Goal: Task Accomplishment & Management: Use online tool/utility

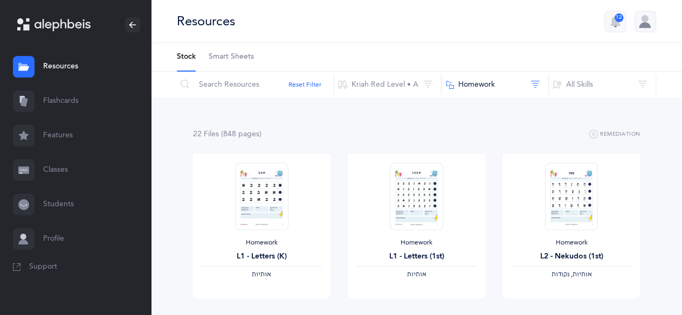
click at [77, 95] on link "Flashcards" at bounding box center [75, 101] width 151 height 35
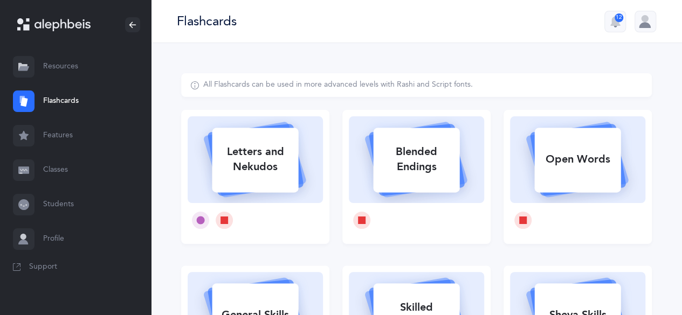
click at [244, 186] on rect at bounding box center [255, 160] width 86 height 65
select select "81"
select select "single"
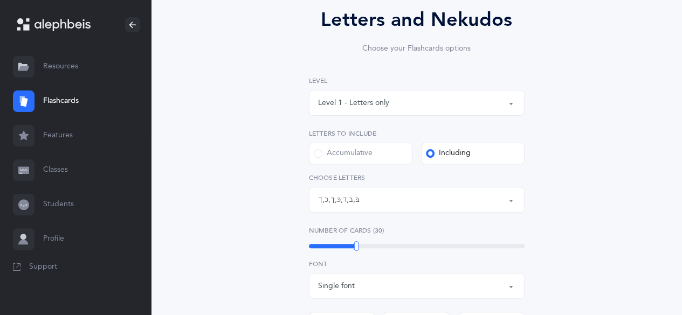
scroll to position [108, 0]
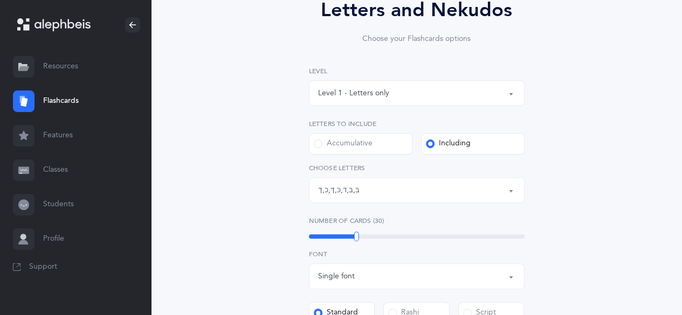
click at [520, 186] on button "Letters: בּ , ב , ד , כּ , ךּ , כ , ך" at bounding box center [417, 190] width 216 height 26
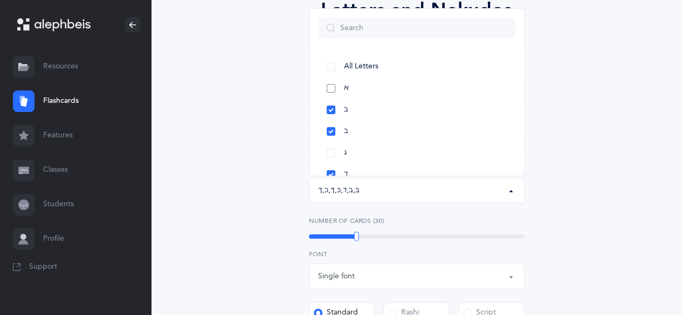
click at [332, 93] on link "א" at bounding box center [416, 89] width 197 height 22
select select "1"
click at [332, 147] on link "ג" at bounding box center [416, 153] width 197 height 22
click at [333, 88] on link "ה" at bounding box center [416, 89] width 197 height 22
click at [334, 105] on link "ו" at bounding box center [416, 110] width 197 height 22
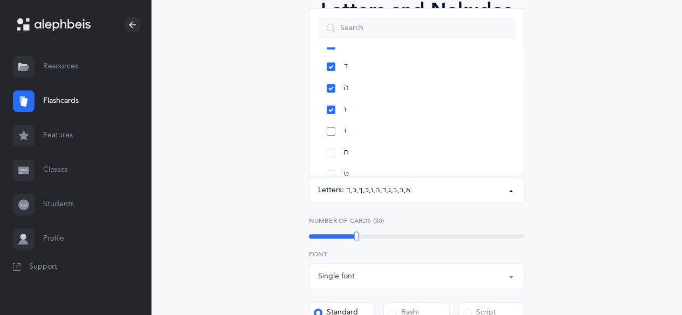
click at [330, 135] on link "ז" at bounding box center [416, 132] width 197 height 22
click at [332, 146] on link "ח" at bounding box center [416, 153] width 197 height 22
click at [334, 123] on link "ט" at bounding box center [416, 121] width 197 height 22
click at [334, 137] on link "י" at bounding box center [416, 143] width 197 height 22
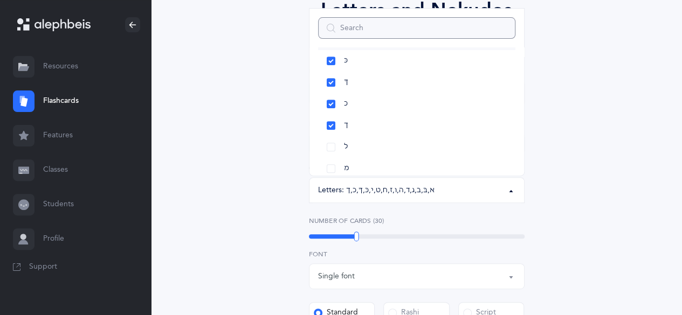
scroll to position [324, 0]
click at [570, 218] on div "Letters and Nekudos Choose your Flashcards options Level 1 - Letters only Level…" at bounding box center [416, 264] width 471 height 599
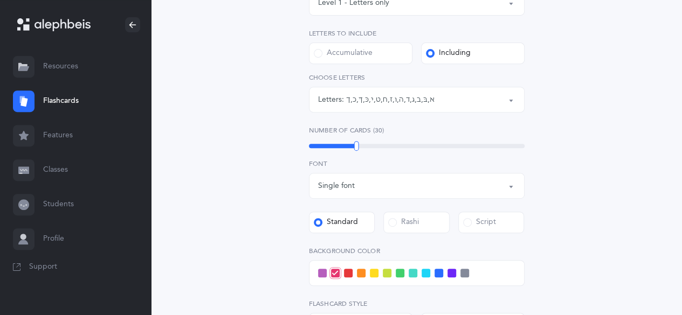
scroll to position [216, 0]
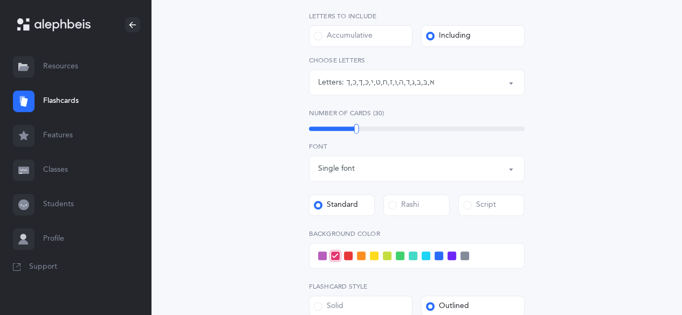
click at [399, 256] on span at bounding box center [400, 256] width 9 height 9
click at [0, 0] on input "checkbox" at bounding box center [0, 0] width 0 height 0
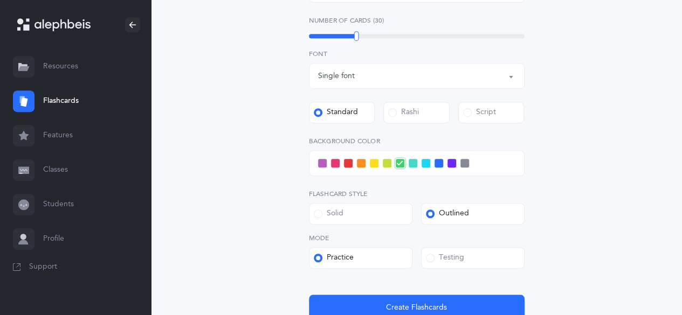
scroll to position [324, 0]
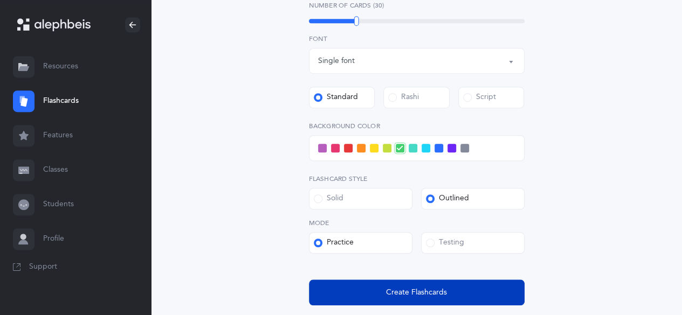
click at [417, 295] on span "Create Flashcards" at bounding box center [416, 292] width 61 height 11
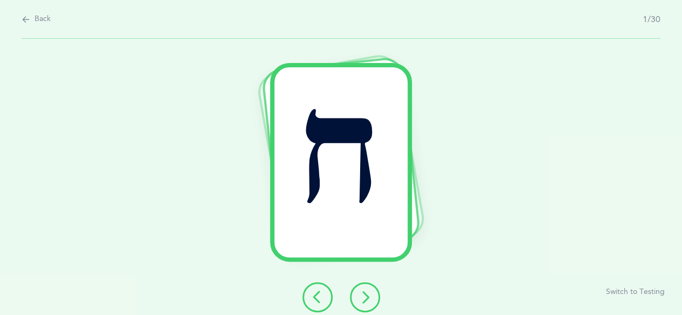
scroll to position [0, 0]
click at [383, 294] on button at bounding box center [369, 298] width 30 height 30
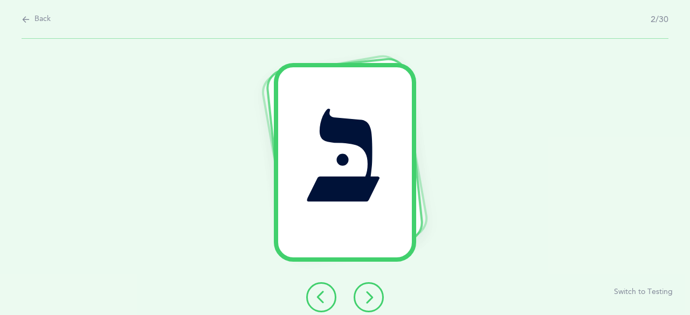
click at [369, 299] on icon at bounding box center [368, 297] width 13 height 13
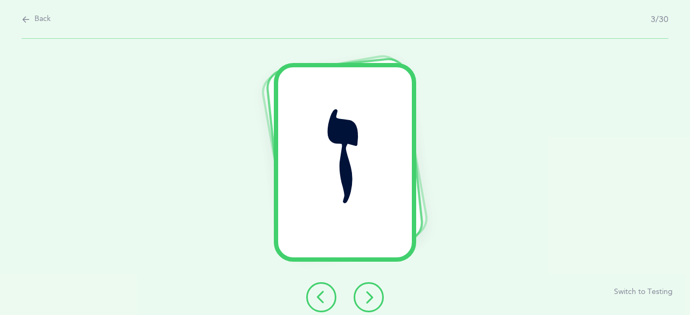
click at [370, 299] on icon at bounding box center [368, 297] width 13 height 13
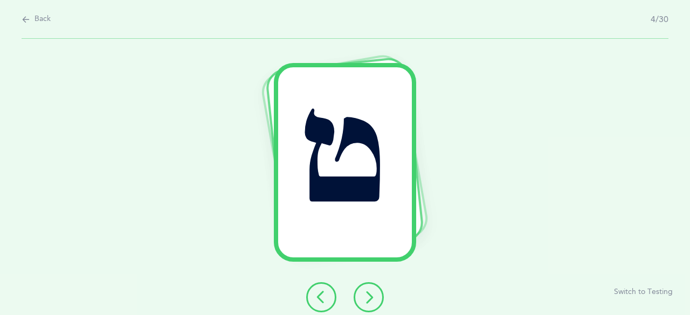
click at [370, 299] on icon at bounding box center [368, 297] width 13 height 13
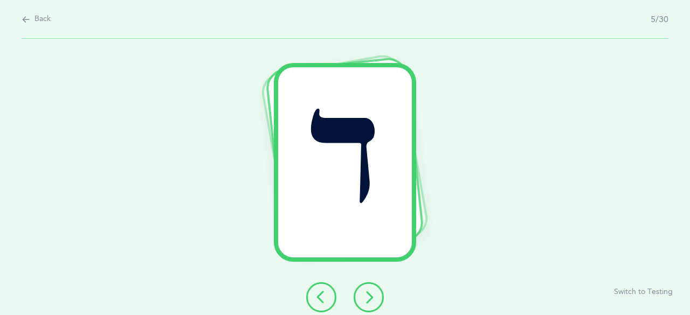
click at [370, 299] on icon at bounding box center [368, 297] width 13 height 13
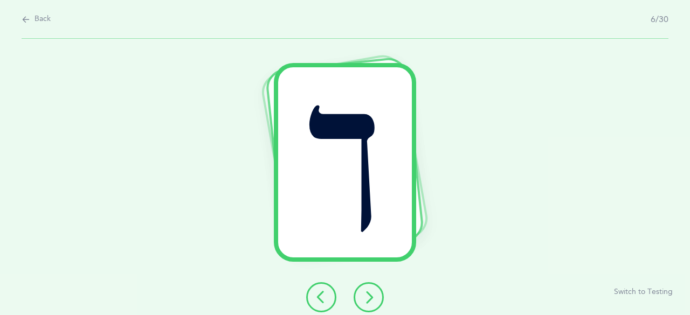
click at [370, 299] on icon at bounding box center [368, 297] width 13 height 13
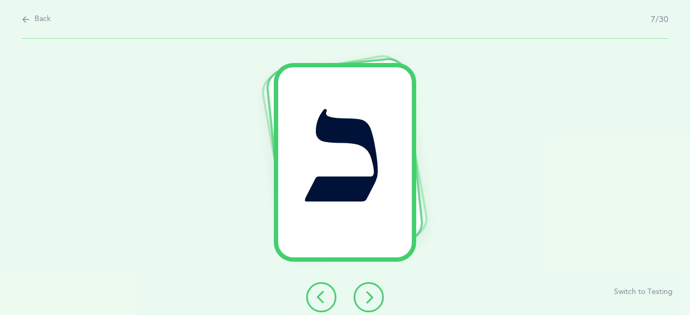
click at [370, 299] on icon at bounding box center [368, 297] width 13 height 13
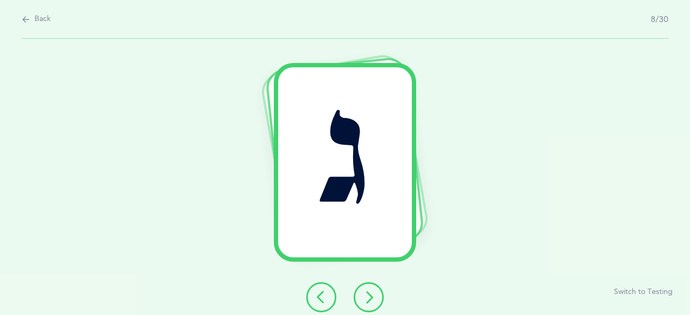
click at [370, 299] on icon at bounding box center [368, 297] width 13 height 13
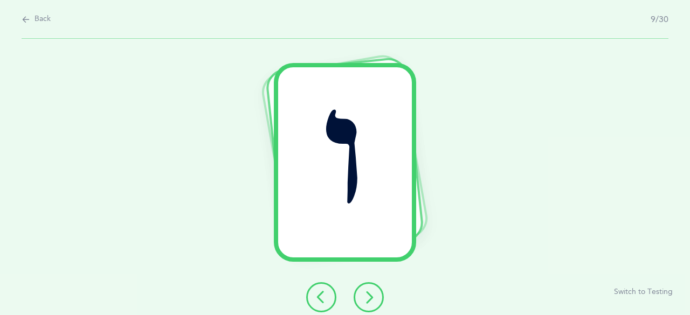
click at [365, 290] on button at bounding box center [369, 298] width 30 height 30
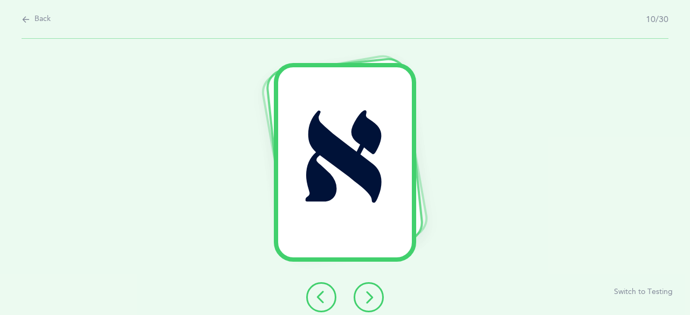
click at [365, 290] on button at bounding box center [369, 298] width 30 height 30
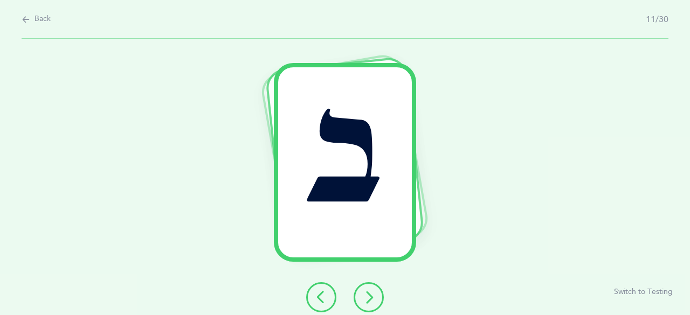
click at [365, 290] on button at bounding box center [369, 298] width 30 height 30
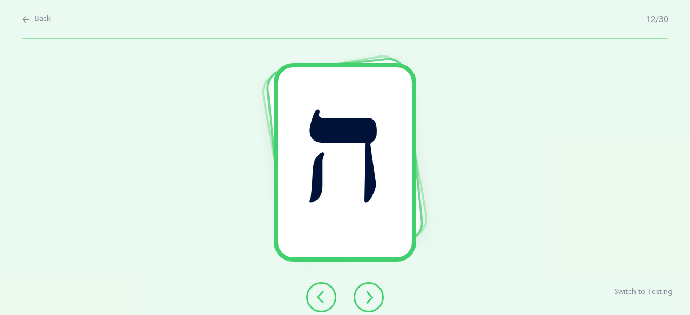
click at [367, 290] on button at bounding box center [369, 298] width 30 height 30
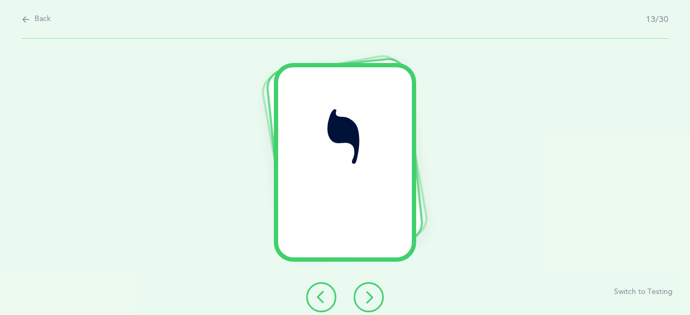
click at [367, 290] on button at bounding box center [369, 298] width 30 height 30
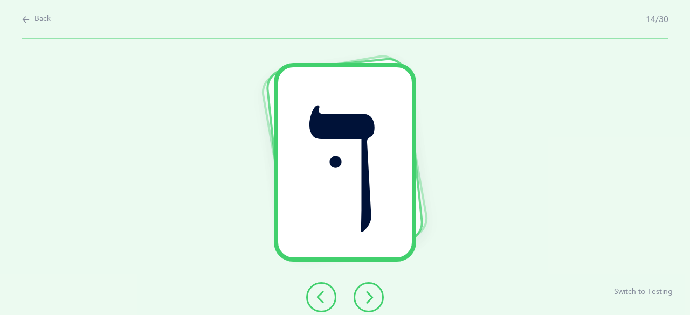
click at [369, 292] on icon at bounding box center [368, 297] width 13 height 13
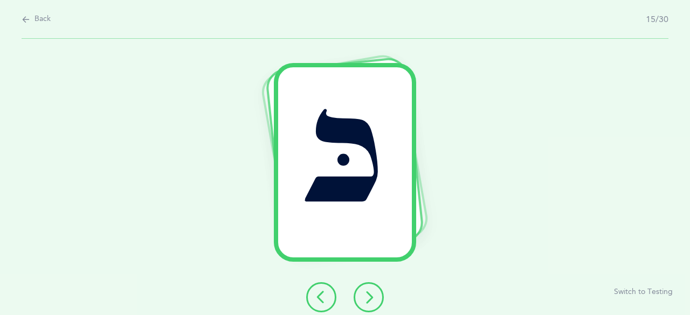
click at [369, 291] on icon at bounding box center [368, 297] width 13 height 13
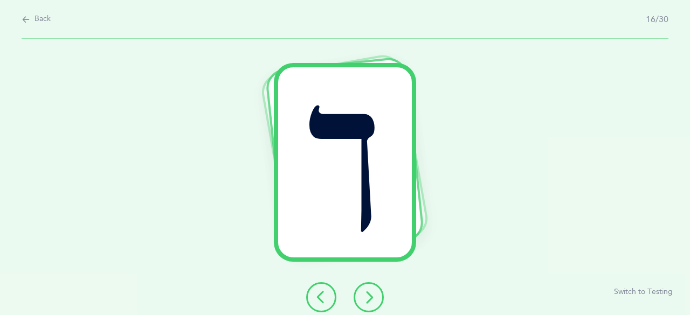
click at [373, 293] on icon at bounding box center [368, 297] width 13 height 13
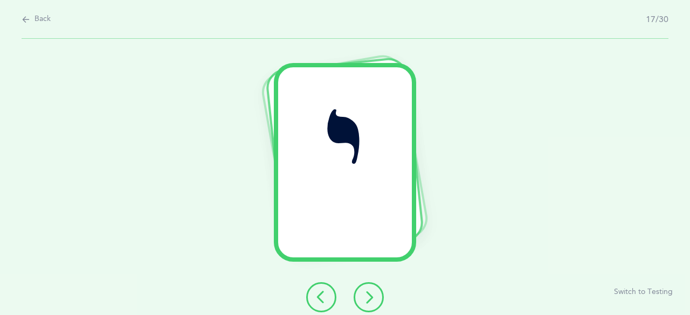
click at [373, 293] on icon at bounding box center [368, 297] width 13 height 13
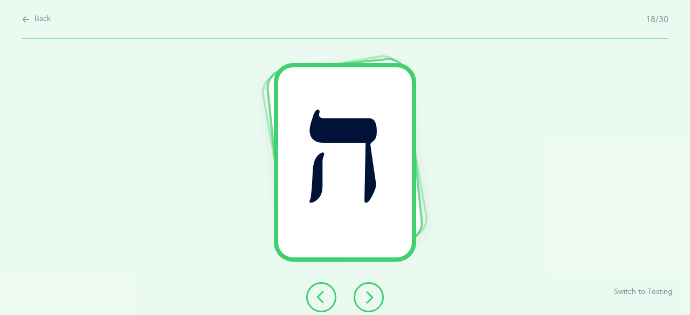
click at [373, 293] on icon at bounding box center [368, 297] width 13 height 13
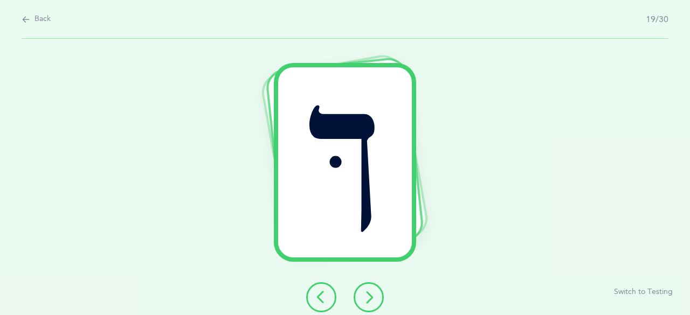
click at [373, 293] on icon at bounding box center [368, 297] width 13 height 13
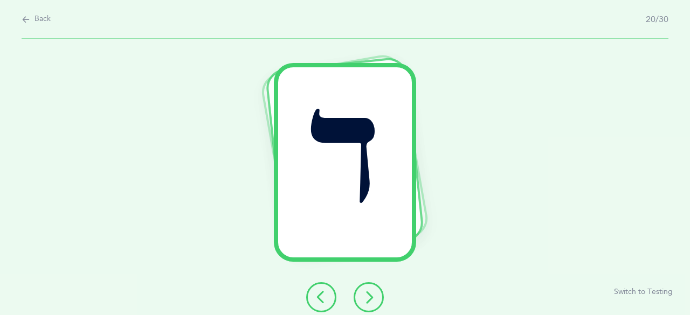
click at [373, 293] on icon at bounding box center [368, 297] width 13 height 13
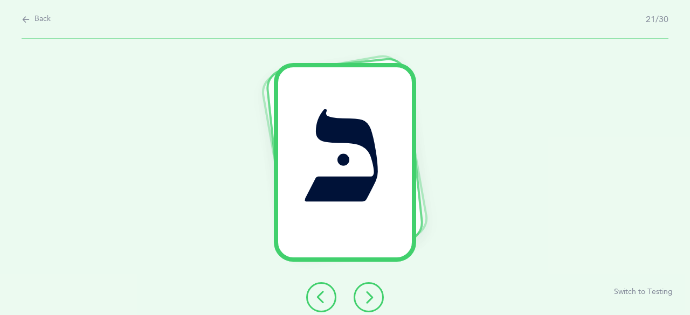
click at [373, 293] on icon at bounding box center [368, 297] width 13 height 13
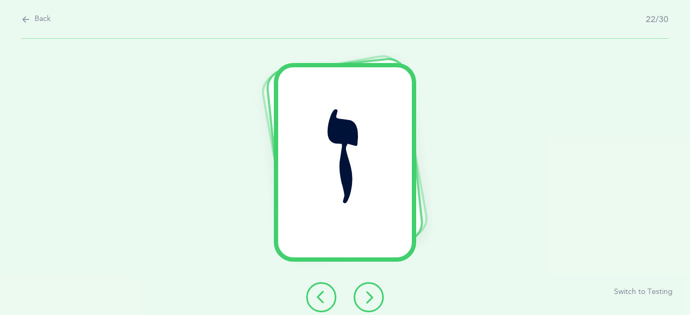
click at [373, 293] on icon at bounding box center [368, 297] width 13 height 13
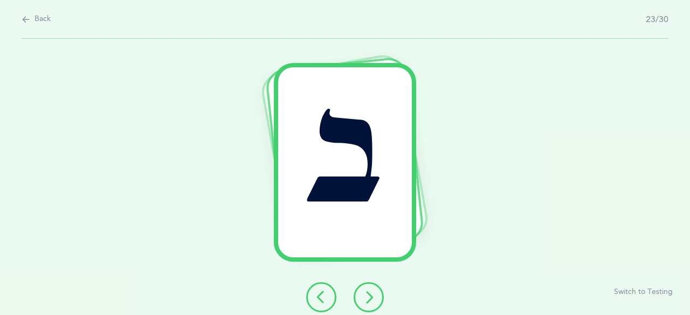
click at [373, 293] on icon at bounding box center [368, 297] width 13 height 13
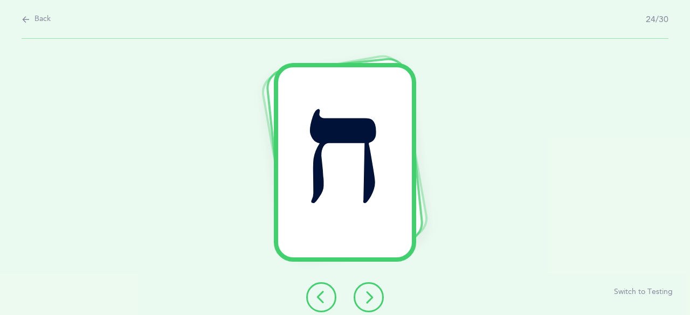
click at [373, 293] on icon at bounding box center [368, 297] width 13 height 13
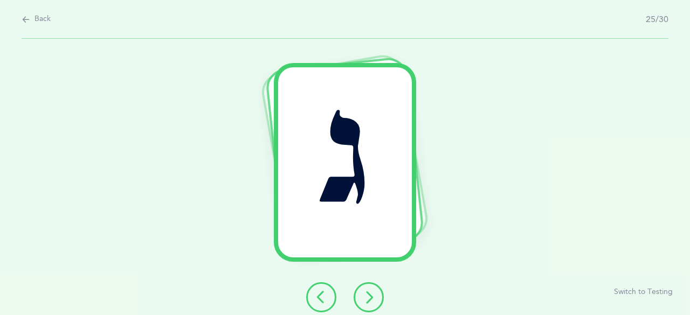
click at [373, 293] on icon at bounding box center [368, 297] width 13 height 13
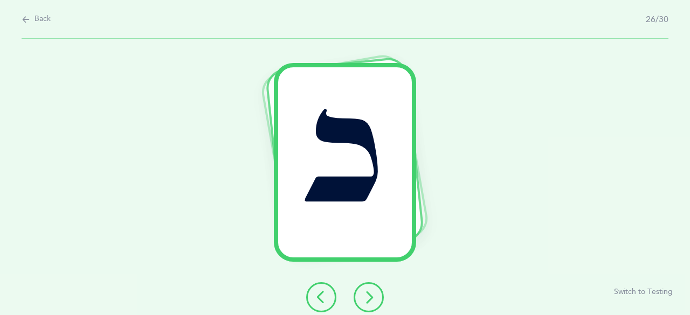
click at [373, 293] on icon at bounding box center [368, 297] width 13 height 13
click at [373, 292] on icon at bounding box center [368, 297] width 13 height 13
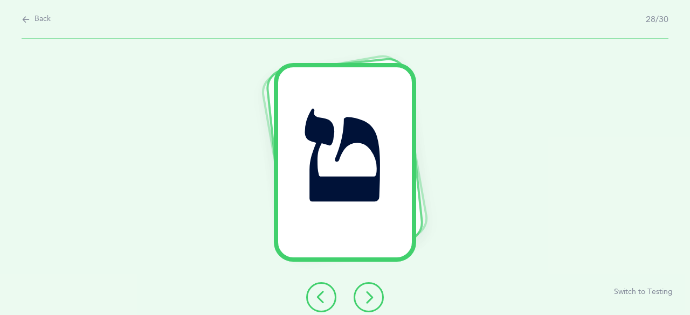
click at [374, 292] on icon at bounding box center [368, 297] width 13 height 13
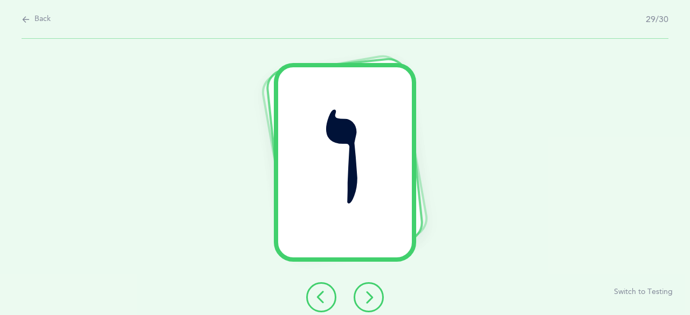
click at [374, 292] on icon at bounding box center [368, 297] width 13 height 13
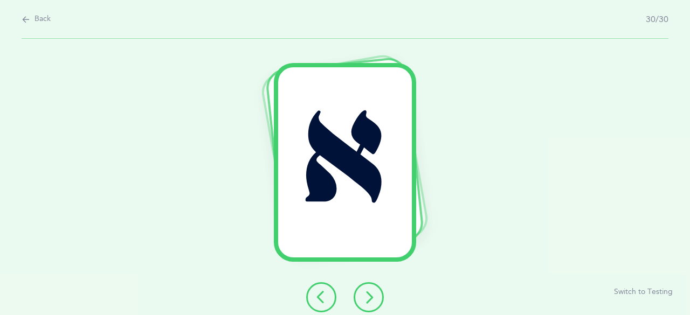
click at [374, 292] on icon at bounding box center [368, 297] width 13 height 13
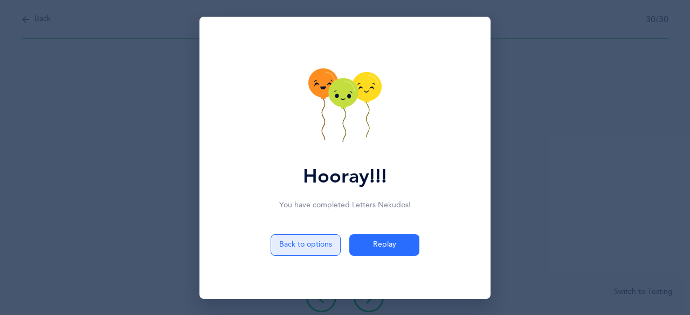
click at [314, 243] on button "Back to options" at bounding box center [306, 246] width 70 height 22
select select "1"
select select "single"
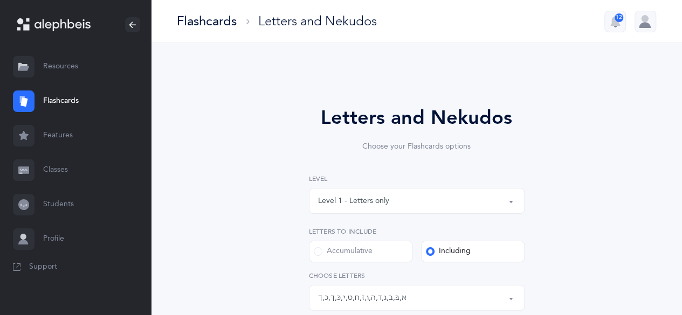
click at [61, 65] on link "Resources" at bounding box center [75, 67] width 151 height 35
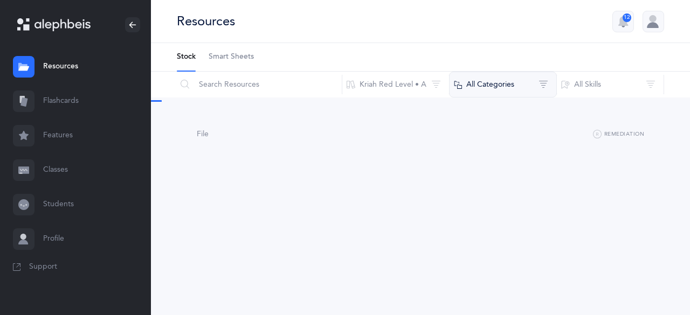
click at [495, 86] on button "All Categories" at bounding box center [503, 85] width 108 height 26
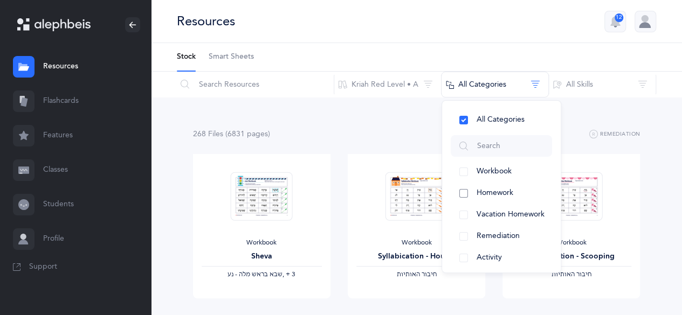
click at [510, 186] on button "Homework" at bounding box center [501, 194] width 101 height 22
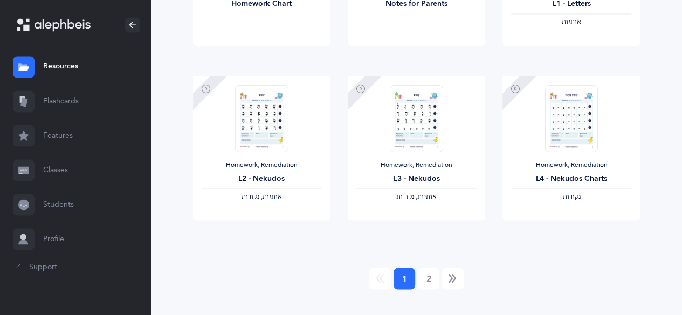
scroll to position [969, 0]
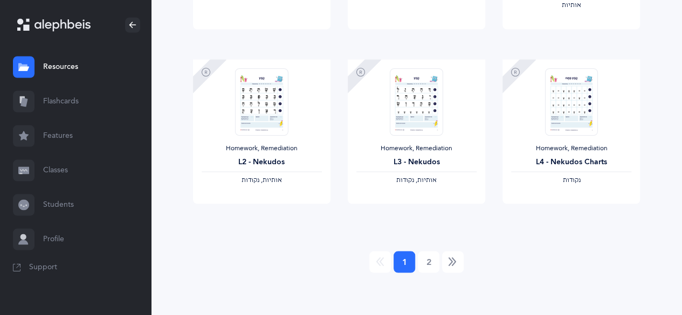
click at [416, 259] on ul "1 (current) 2" at bounding box center [417, 262] width 448 height 22
click at [430, 259] on link "2" at bounding box center [429, 262] width 22 height 22
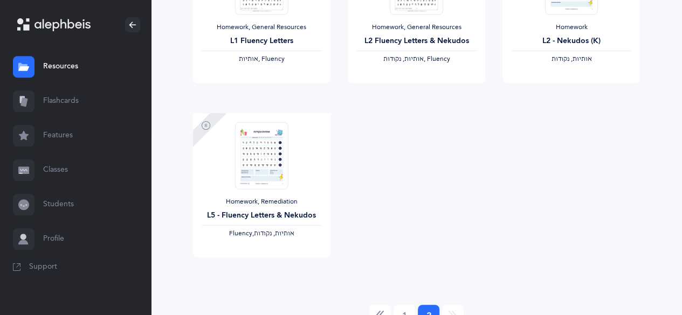
scroll to position [0, 0]
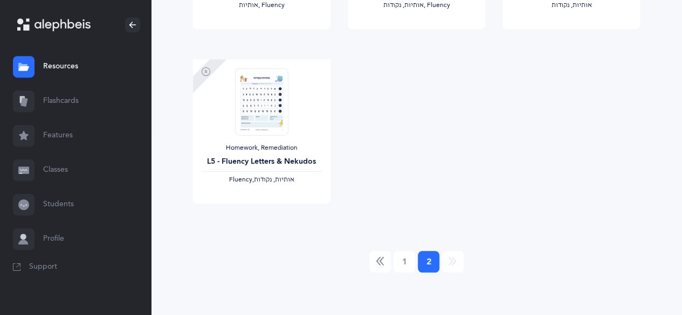
click at [417, 260] on ul "1 2 (current)" at bounding box center [417, 262] width 448 height 22
click at [413, 259] on link "1" at bounding box center [405, 262] width 22 height 22
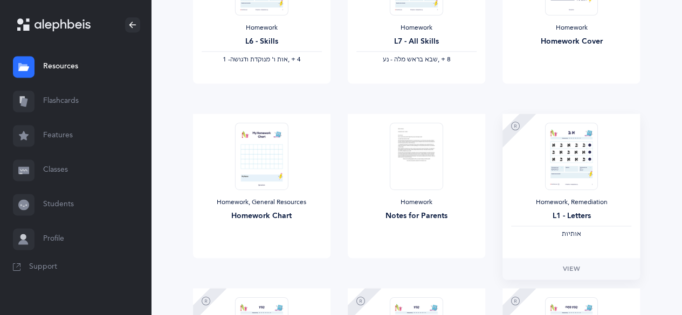
scroll to position [755, 0]
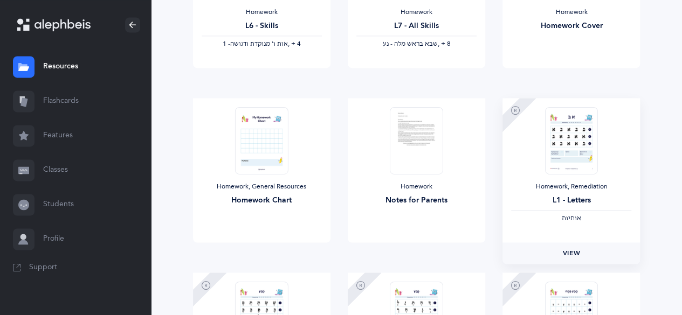
click at [576, 251] on span "View" at bounding box center [571, 254] width 17 height 10
click at [82, 104] on link "Flashcards" at bounding box center [75, 101] width 151 height 35
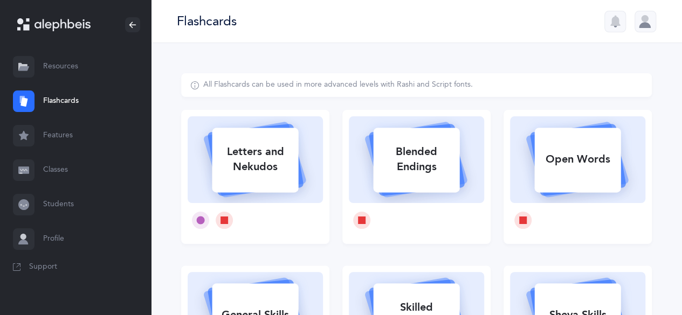
click at [68, 132] on link "Features" at bounding box center [75, 136] width 151 height 35
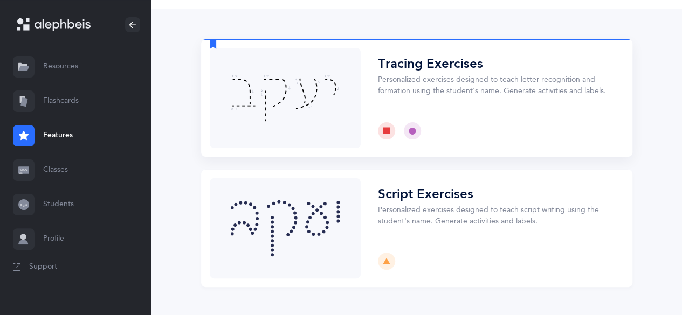
scroll to position [61, 0]
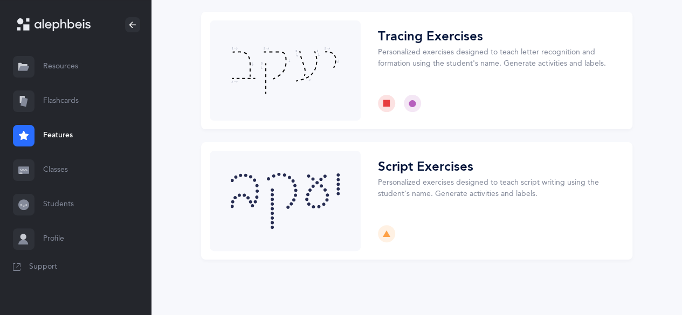
click at [58, 169] on link "Classes" at bounding box center [75, 170] width 151 height 35
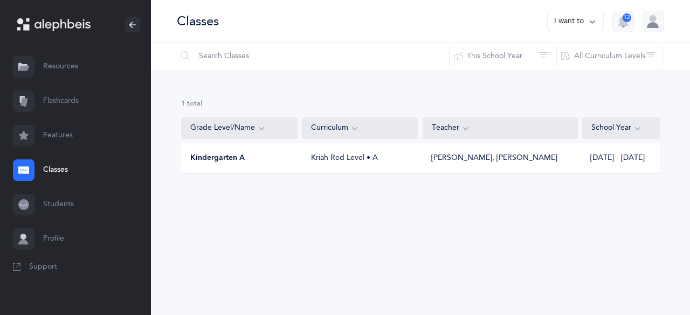
click at [54, 65] on link "Resources" at bounding box center [75, 67] width 151 height 35
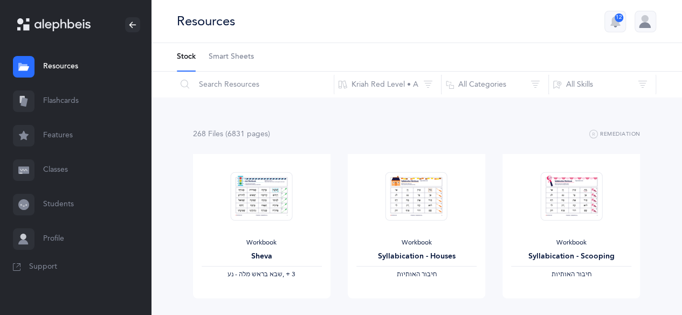
click at [58, 136] on link "Features" at bounding box center [75, 136] width 151 height 35
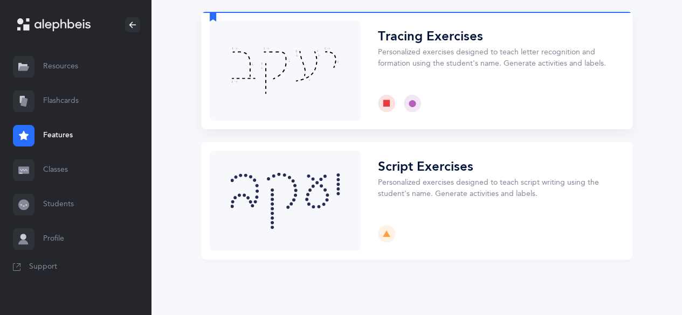
scroll to position [61, 0]
click at [60, 67] on link "Resources" at bounding box center [75, 67] width 151 height 35
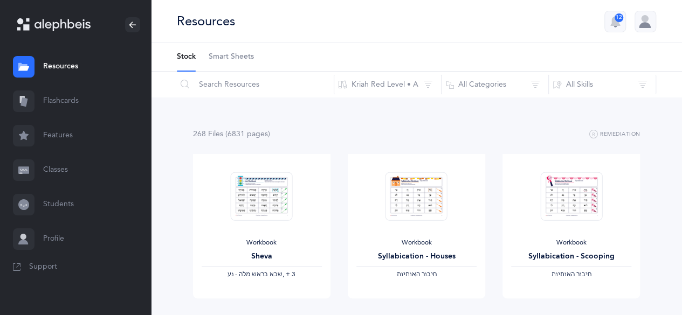
click at [231, 62] on span "Smart Sheets" at bounding box center [231, 57] width 45 height 11
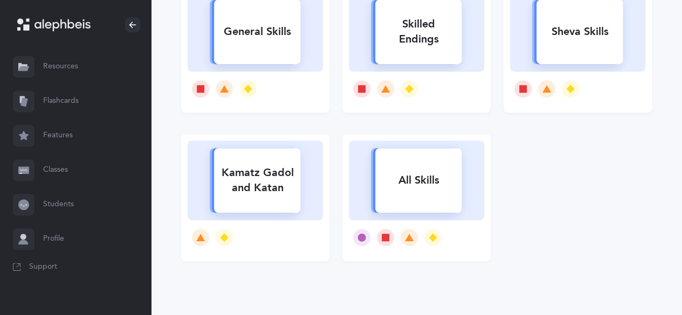
scroll to position [342, 0]
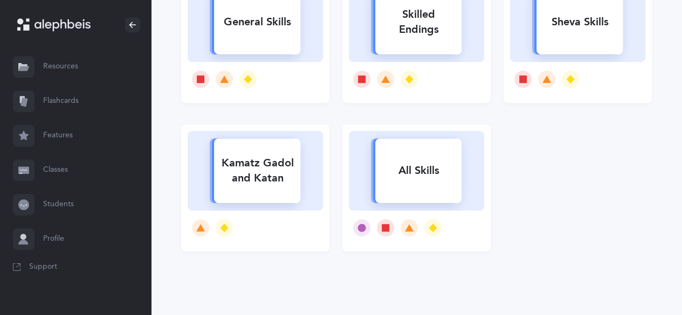
click at [431, 171] on div "All Skills" at bounding box center [418, 171] width 86 height 28
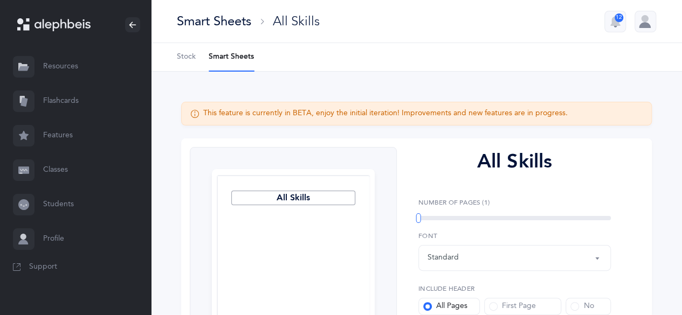
select select
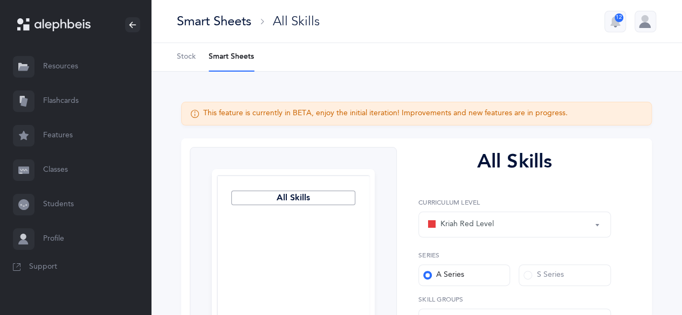
click at [570, 216] on div "Kriah Red Level" at bounding box center [515, 225] width 174 height 18
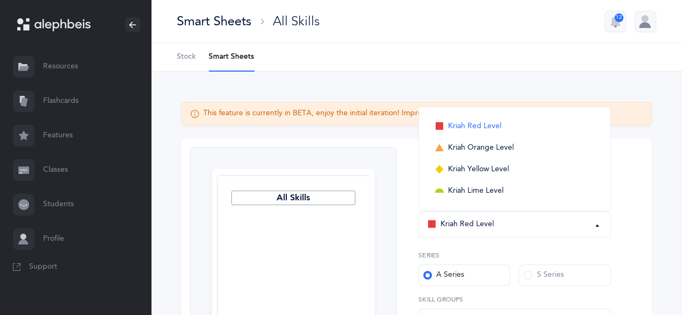
click at [562, 225] on div "Kriah Red Level" at bounding box center [515, 225] width 174 height 18
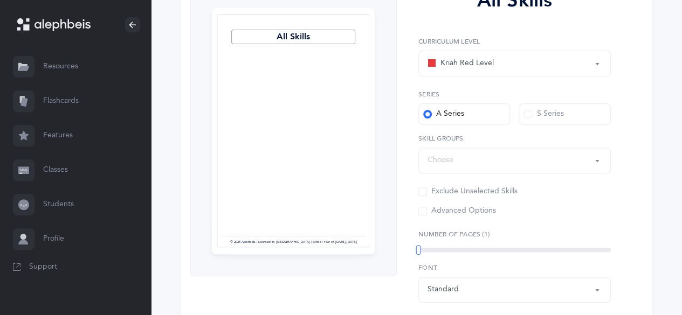
scroll to position [162, 0]
click at [464, 162] on div "Choose" at bounding box center [515, 160] width 174 height 18
click at [476, 193] on span "General Skills" at bounding box center [476, 193] width 45 height 10
select select "General Skills"
select select
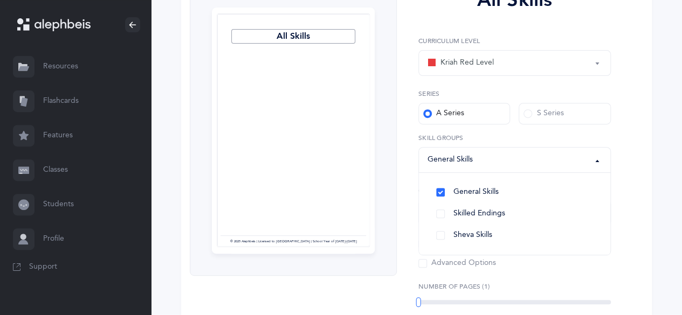
click at [651, 196] on div "All Skills Page 1 © 2025 Alephbeis | Licensed to [GEOGRAPHIC_DATA] | School Yea…" at bounding box center [416, 218] width 471 height 483
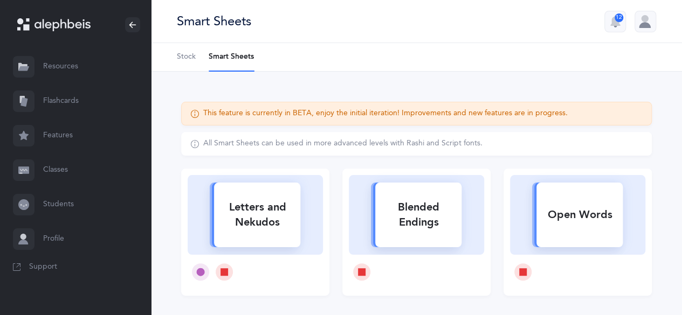
click at [238, 177] on icon at bounding box center [255, 213] width 112 height 83
select select
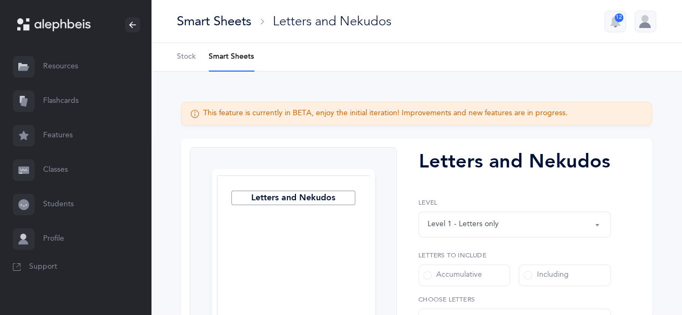
select select "27"
click at [585, 274] on label "Including" at bounding box center [565, 276] width 92 height 22
click at [0, 0] on input "Including" at bounding box center [0, 0] width 0 height 0
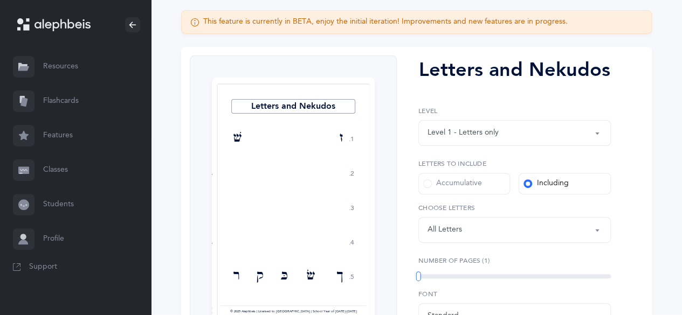
scroll to position [162, 0]
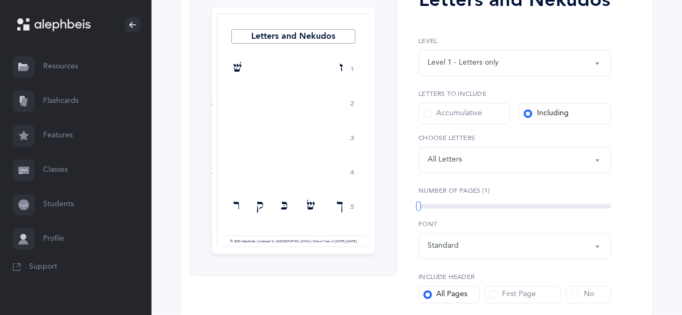
click at [479, 163] on div "Letters: All Letters" at bounding box center [515, 160] width 174 height 18
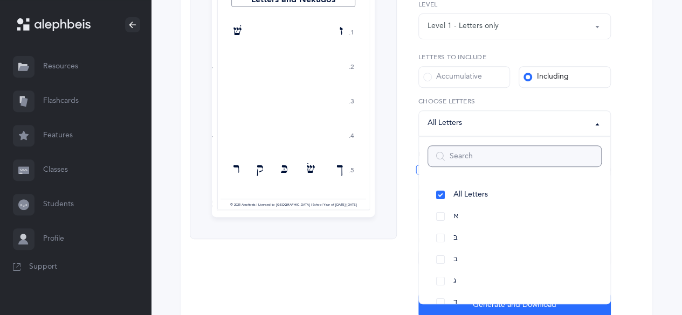
scroll to position [216, 0]
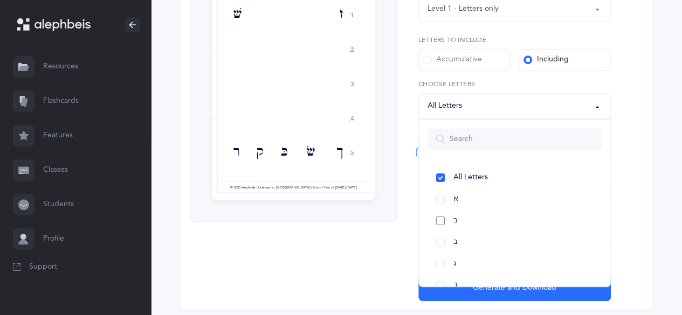
click at [442, 218] on link "בּ" at bounding box center [515, 221] width 174 height 22
select select "81"
click at [442, 238] on link "ב" at bounding box center [515, 243] width 174 height 22
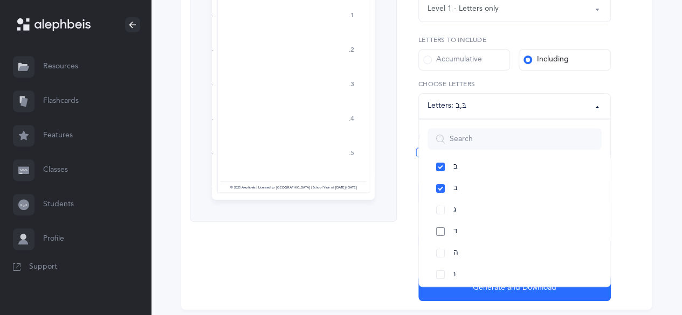
click at [436, 231] on link "ד" at bounding box center [515, 232] width 174 height 22
click at [439, 219] on link "ו" at bounding box center [515, 221] width 174 height 22
click at [443, 243] on link "ז" at bounding box center [515, 243] width 174 height 22
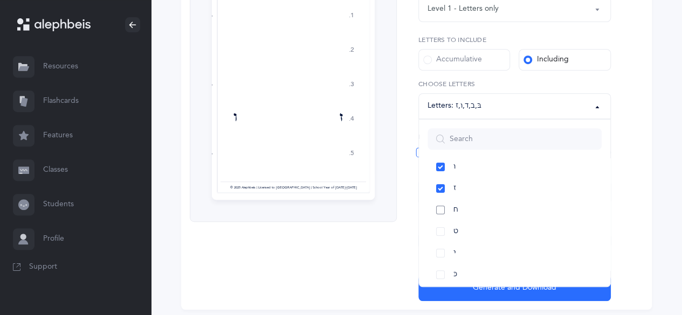
click at [439, 209] on link "ח" at bounding box center [515, 211] width 174 height 22
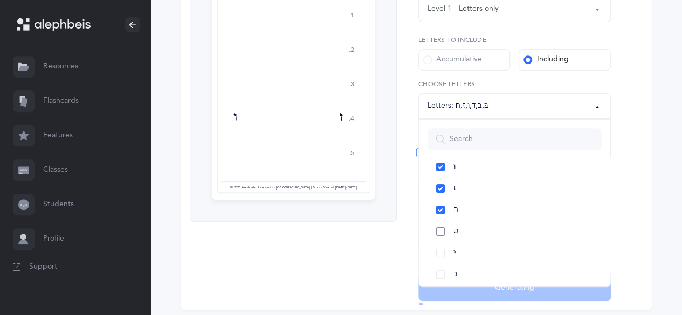
click at [445, 231] on link "ט" at bounding box center [515, 232] width 174 height 22
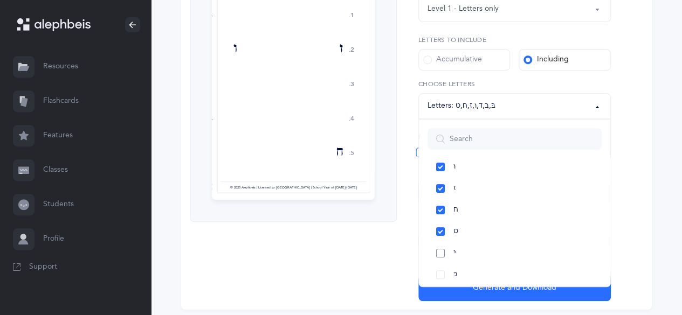
click at [443, 246] on link "י" at bounding box center [515, 254] width 174 height 22
click at [440, 273] on link "כּ" at bounding box center [515, 275] width 174 height 22
click at [440, 241] on link "ךּ" at bounding box center [515, 243] width 174 height 22
click at [443, 265] on link "כ" at bounding box center [515, 264] width 174 height 22
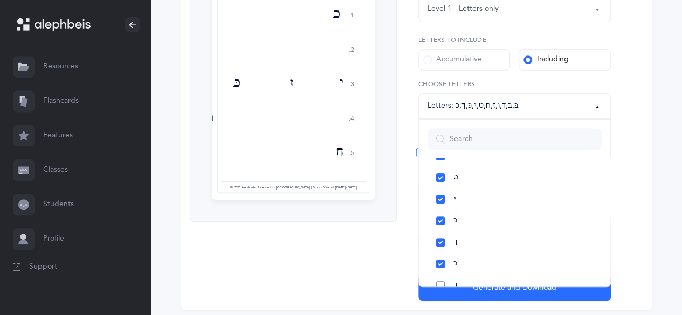
click at [442, 281] on link "ך" at bounding box center [515, 286] width 174 height 22
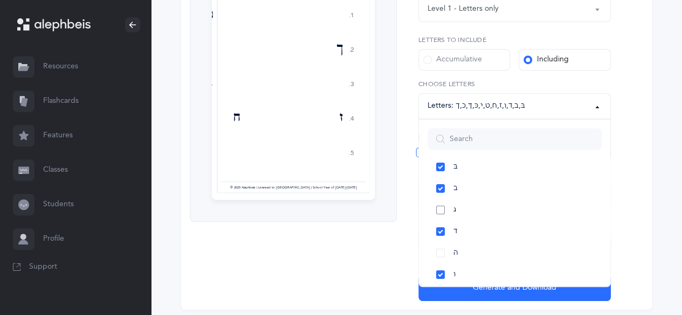
click at [441, 209] on link "ג" at bounding box center [515, 211] width 174 height 22
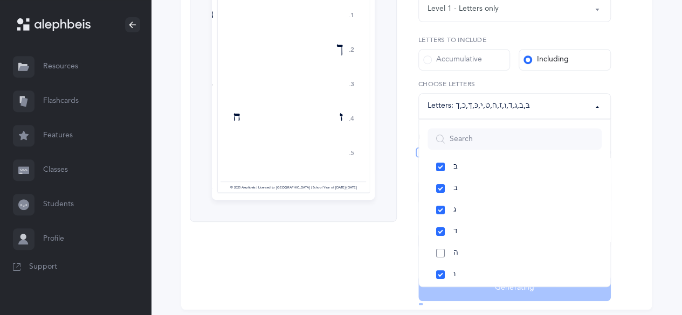
click at [441, 253] on link "ה" at bounding box center [515, 254] width 174 height 22
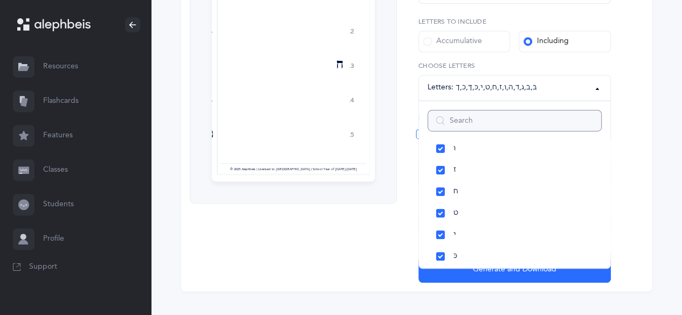
scroll to position [252, 0]
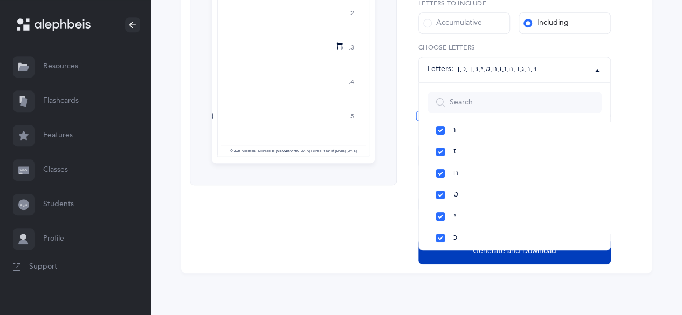
click at [596, 252] on button "Generate and Download" at bounding box center [514, 252] width 193 height 26
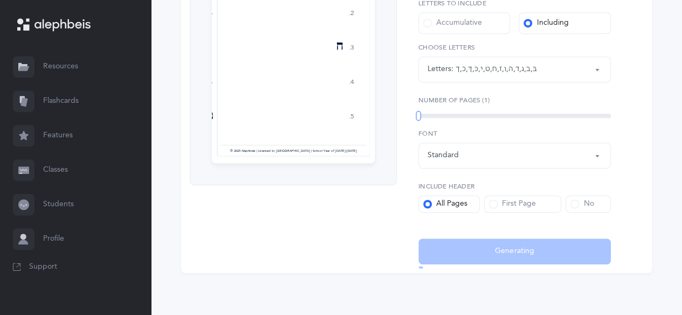
select select "81"
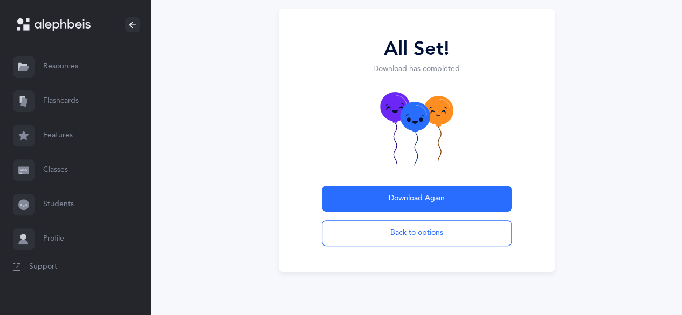
scroll to position [111, 0]
